Goal: Task Accomplishment & Management: Use online tool/utility

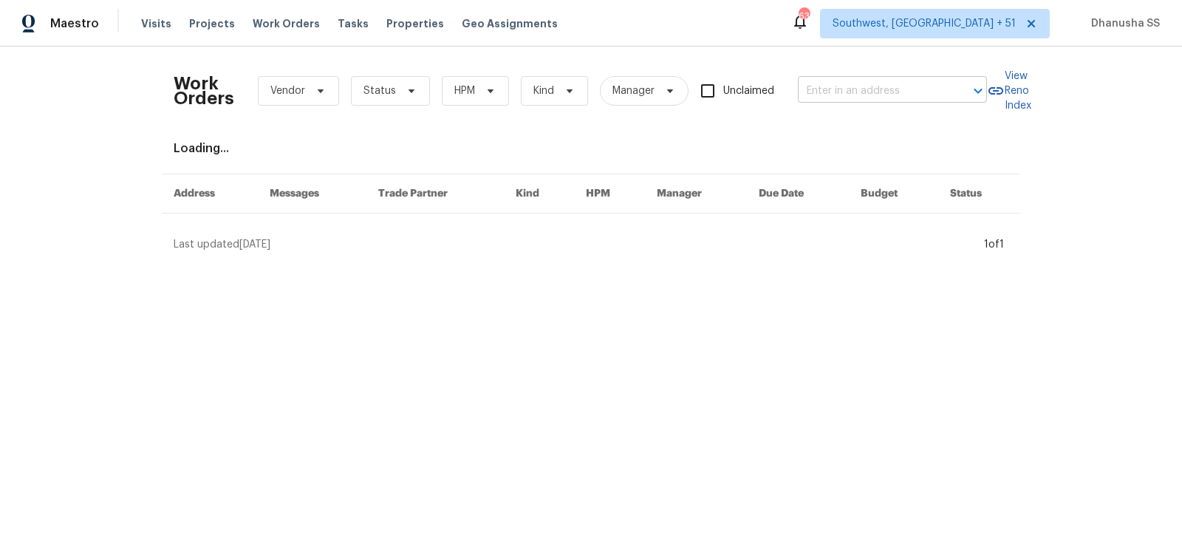
click at [850, 93] on input "text" at bounding box center [872, 91] width 148 height 23
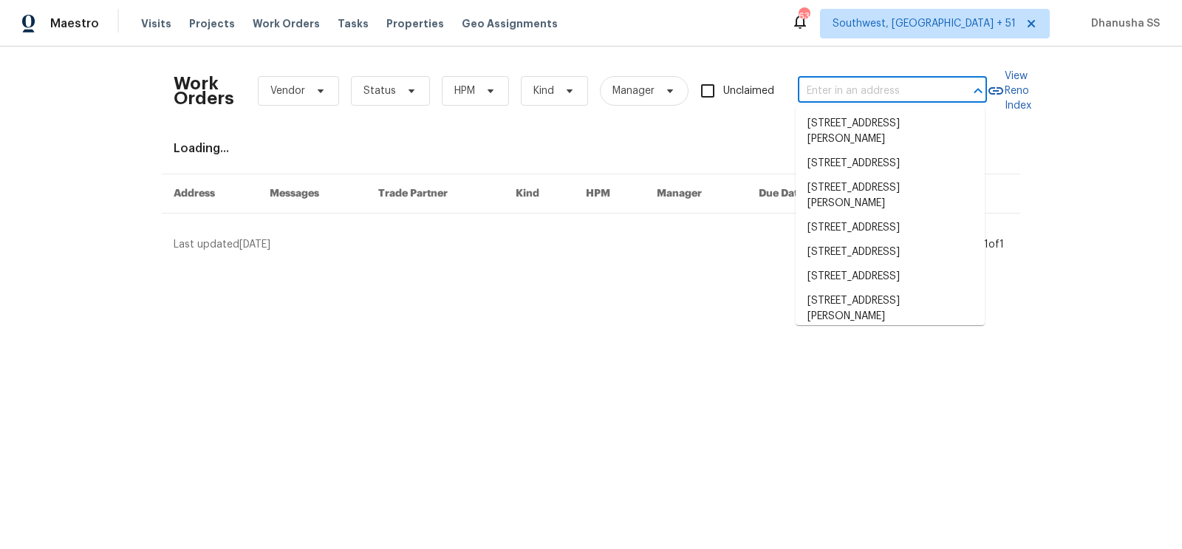
paste input "[STREET_ADDRESS]"
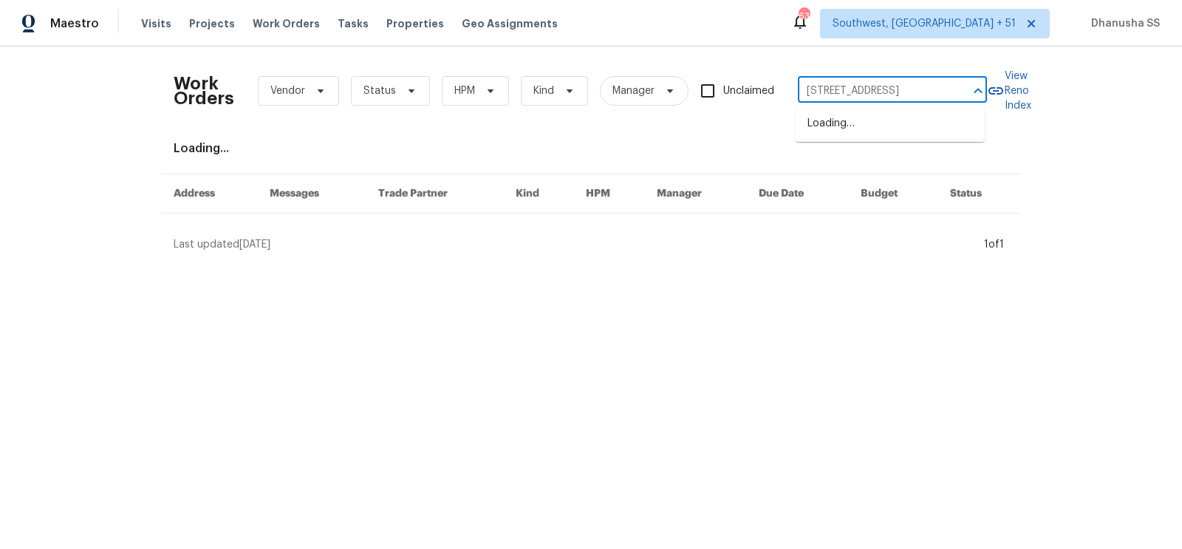
type input "[STREET_ADDRESS]"
click at [893, 127] on li "[STREET_ADDRESS]" at bounding box center [890, 124] width 189 height 24
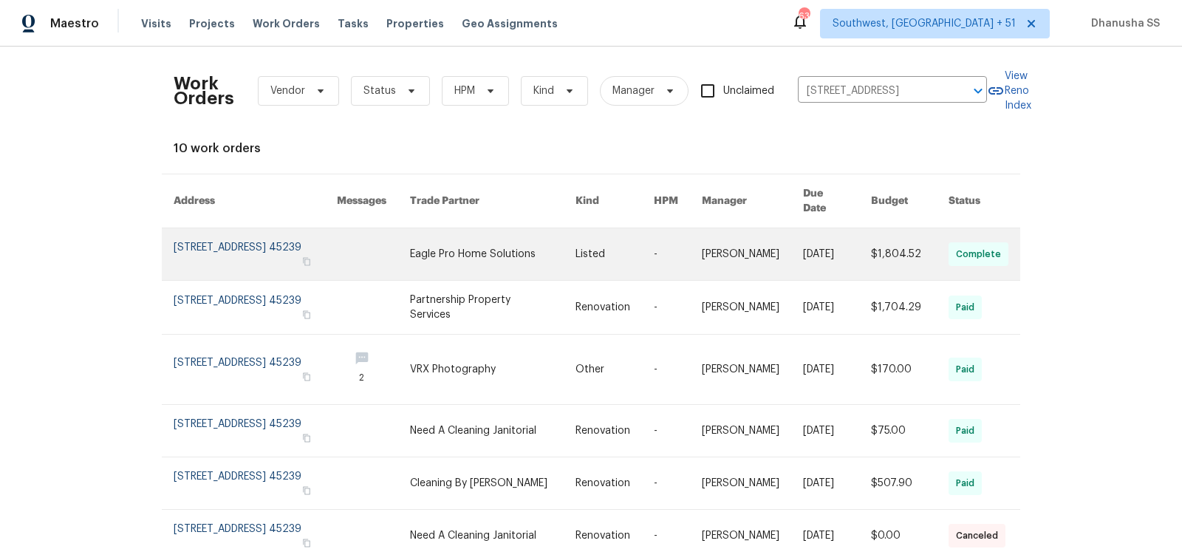
click at [394, 252] on link at bounding box center [373, 254] width 73 height 52
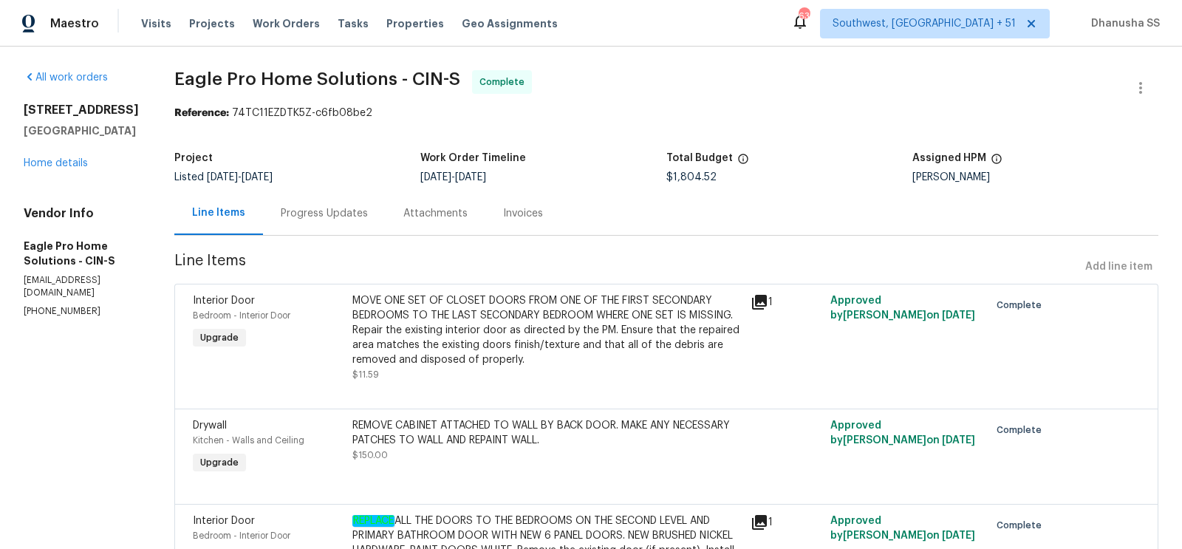
click at [50, 172] on div "All work orders [STREET_ADDRESS] Home details Vendor Info Eagle Pro Home Soluti…" at bounding box center [81, 194] width 115 height 248
click at [51, 166] on link "Home details" at bounding box center [56, 163] width 64 height 10
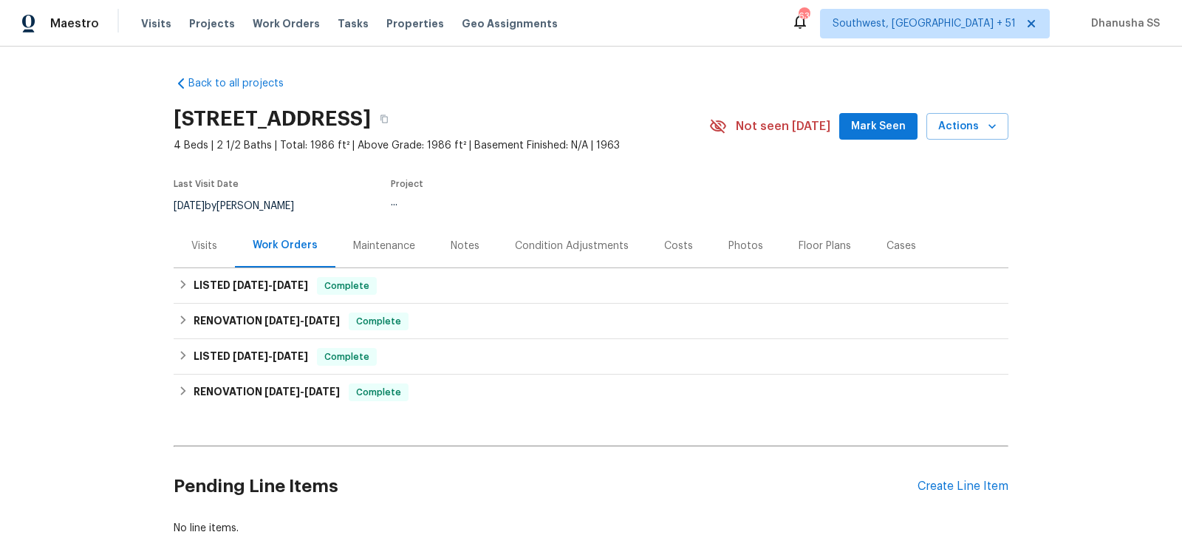
scroll to position [86, 0]
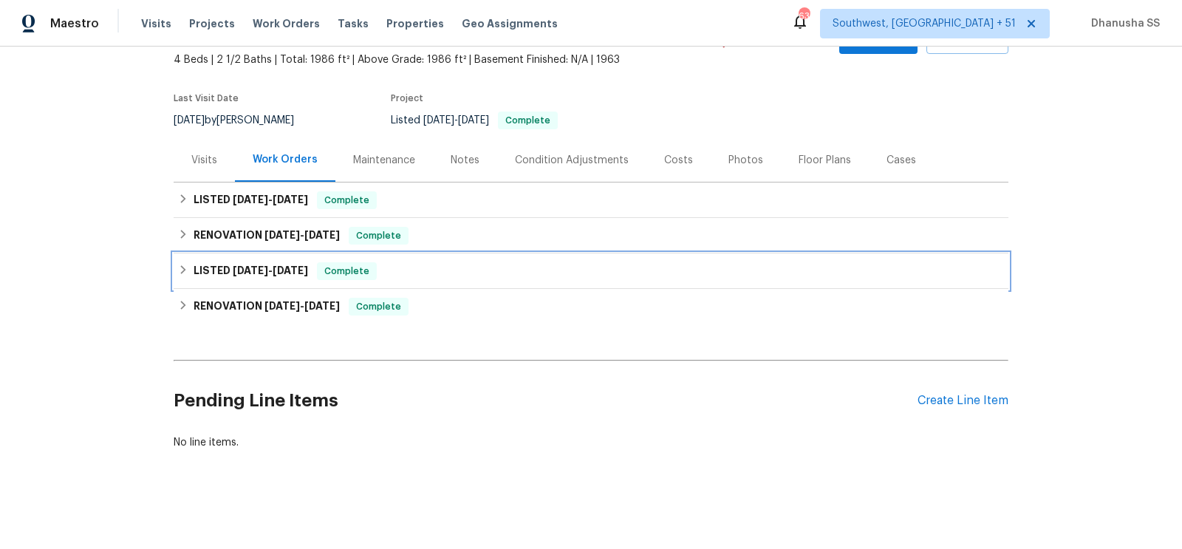
click at [457, 279] on div "LISTED [DATE] - [DATE] Complete" at bounding box center [591, 270] width 835 height 35
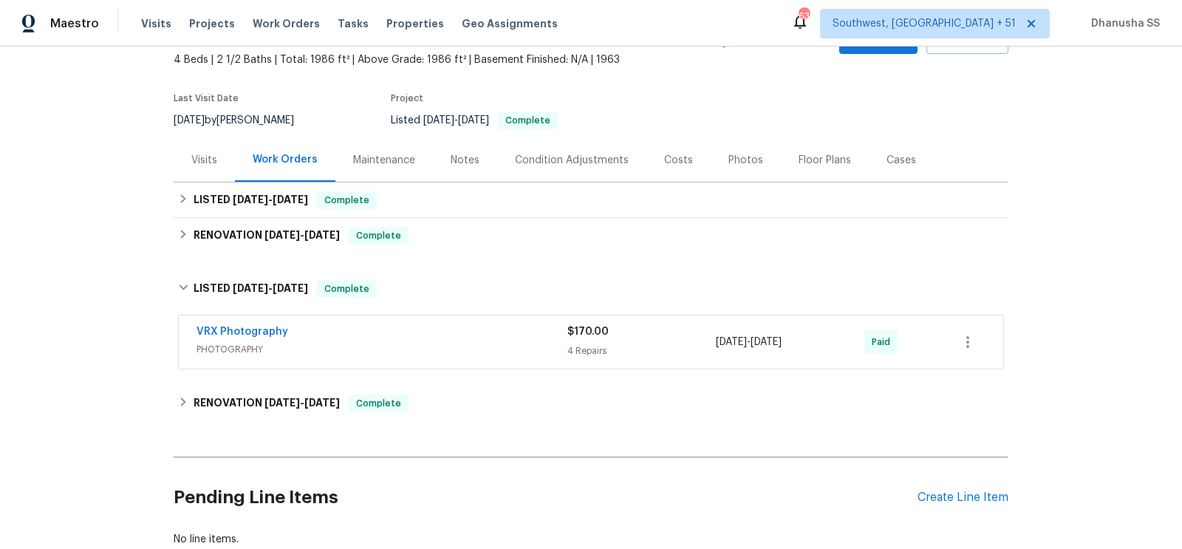
click at [491, 320] on div "VRX Photography PHOTOGRAPHY $170.00 4 Repairs [DATE] - [DATE] Paid" at bounding box center [591, 342] width 825 height 53
click at [499, 325] on div "VRX Photography" at bounding box center [382, 333] width 371 height 18
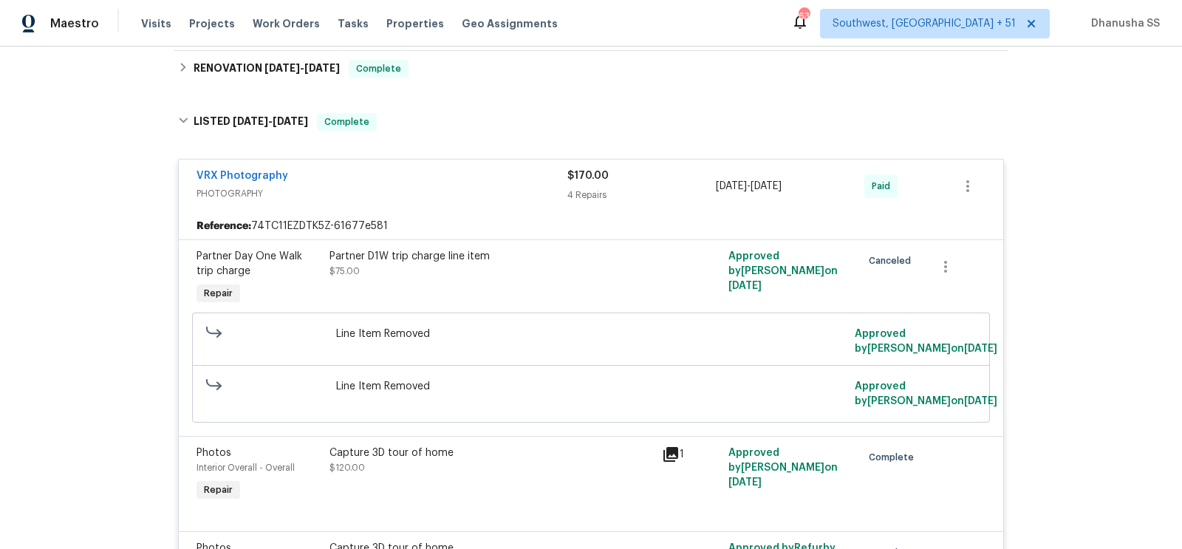
scroll to position [33, 0]
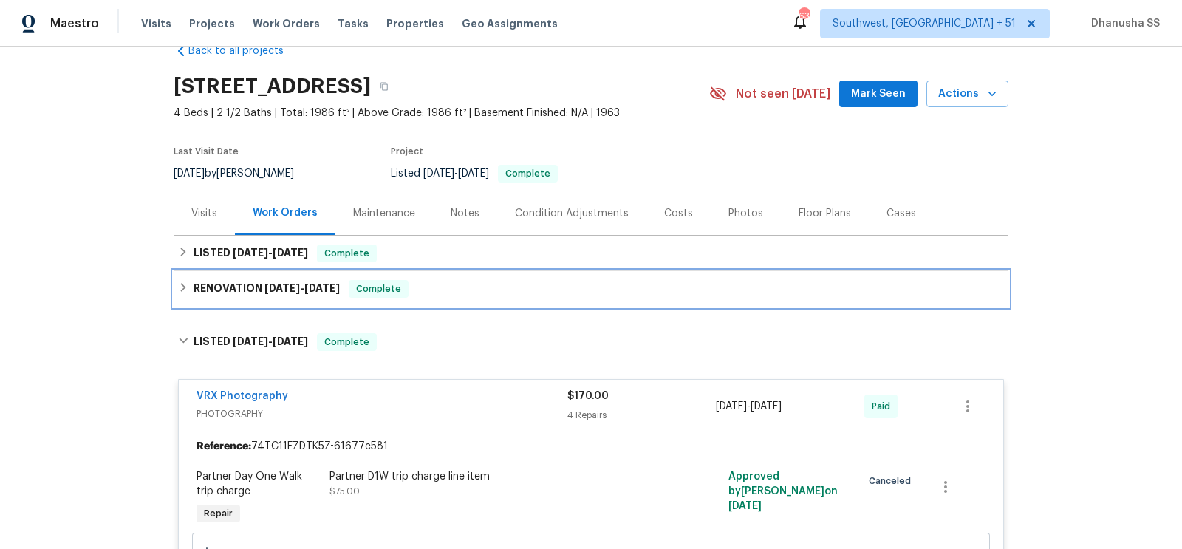
click at [466, 283] on div "RENOVATION [DATE] - [DATE] Complete" at bounding box center [591, 289] width 826 height 18
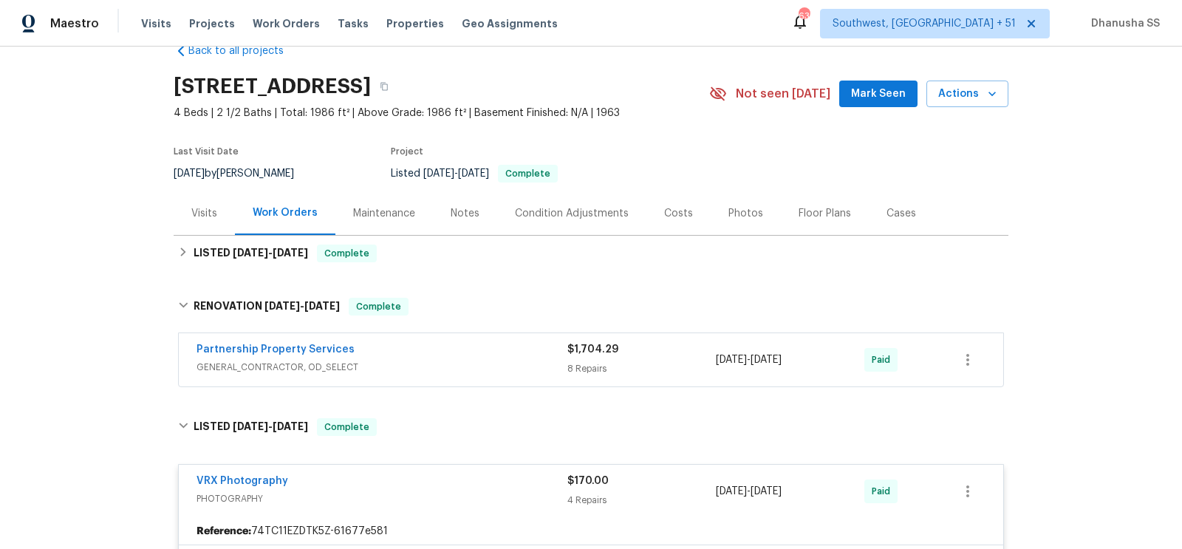
click at [483, 353] on div "Partnership Property Services" at bounding box center [382, 351] width 371 height 18
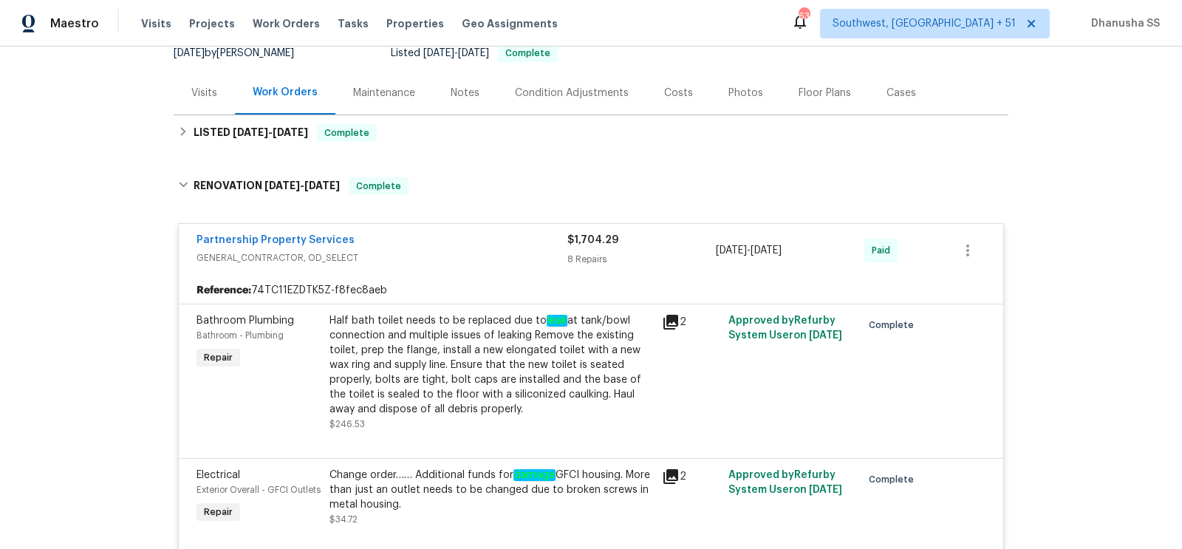
scroll to position [101, 0]
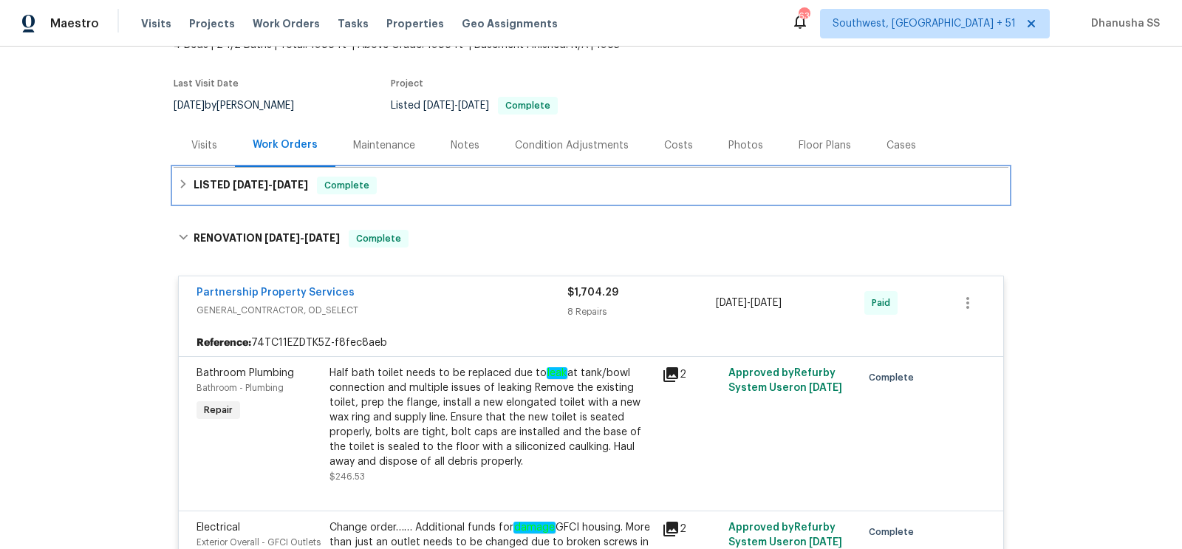
click at [418, 199] on div "LISTED [DATE] - [DATE] Complete" at bounding box center [591, 185] width 835 height 35
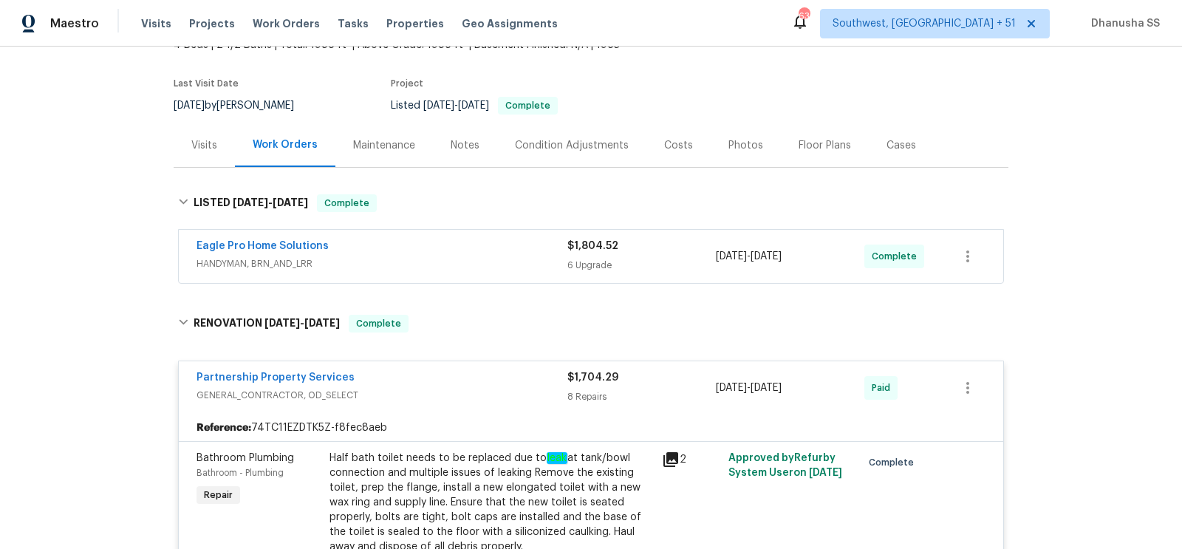
click at [506, 245] on div "Eagle Pro Home Solutions" at bounding box center [382, 248] width 371 height 18
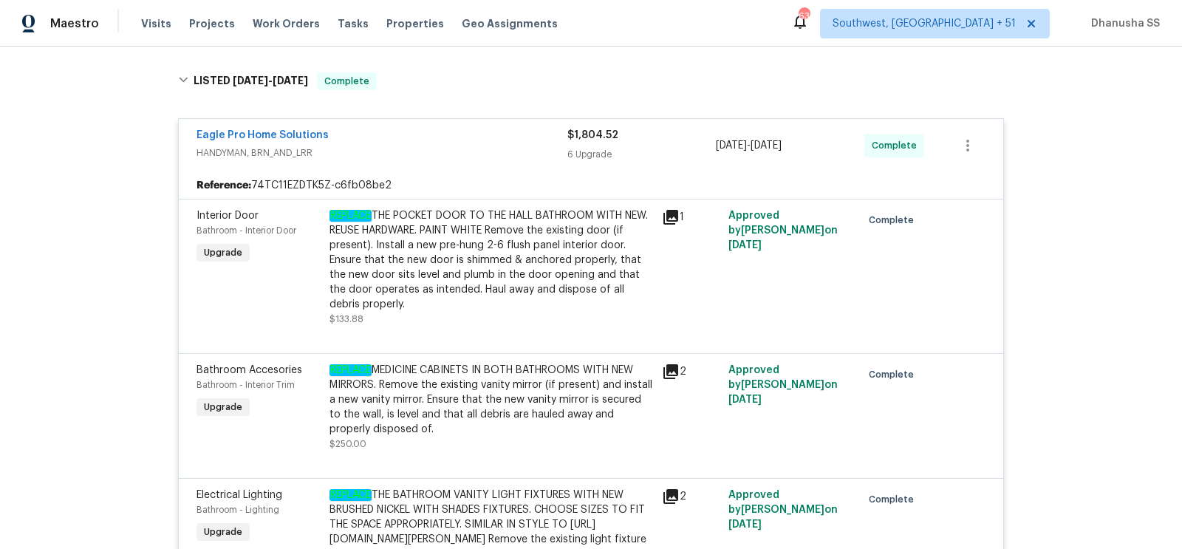
scroll to position [0, 0]
